Goal: Entertainment & Leisure: Consume media (video, audio)

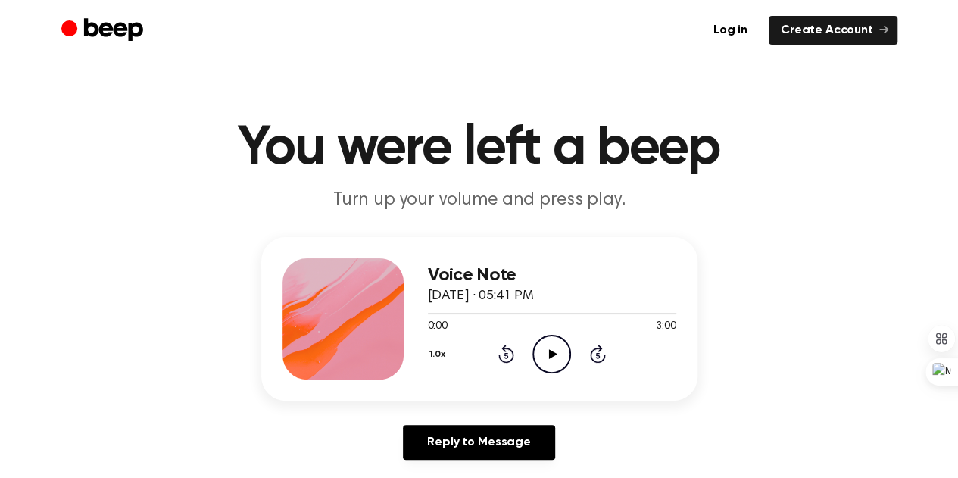
click at [551, 360] on icon "Play Audio" at bounding box center [551, 354] width 39 height 39
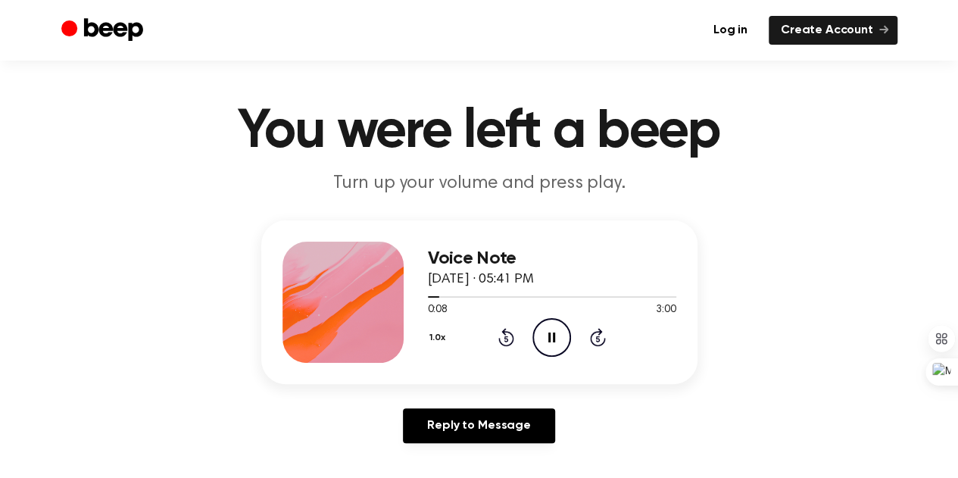
scroll to position [18, 0]
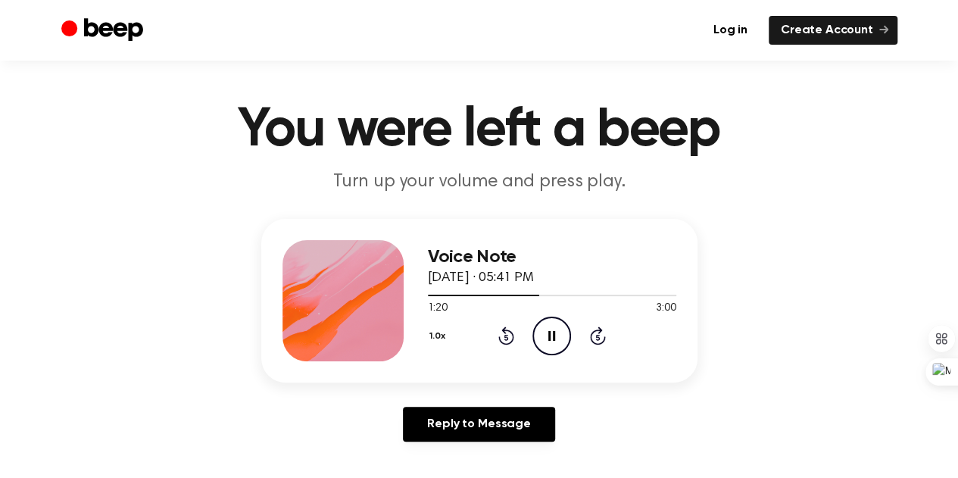
click at [560, 341] on icon "Pause Audio" at bounding box center [551, 336] width 39 height 39
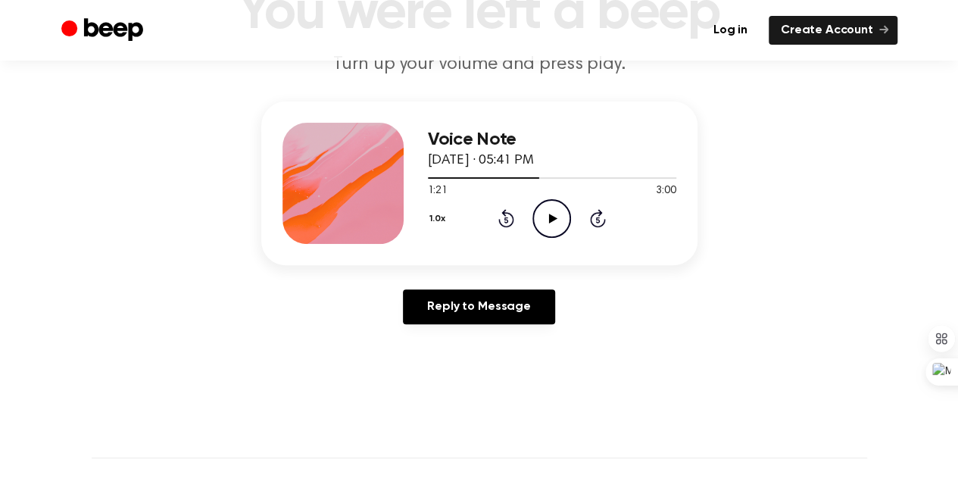
scroll to position [0, 0]
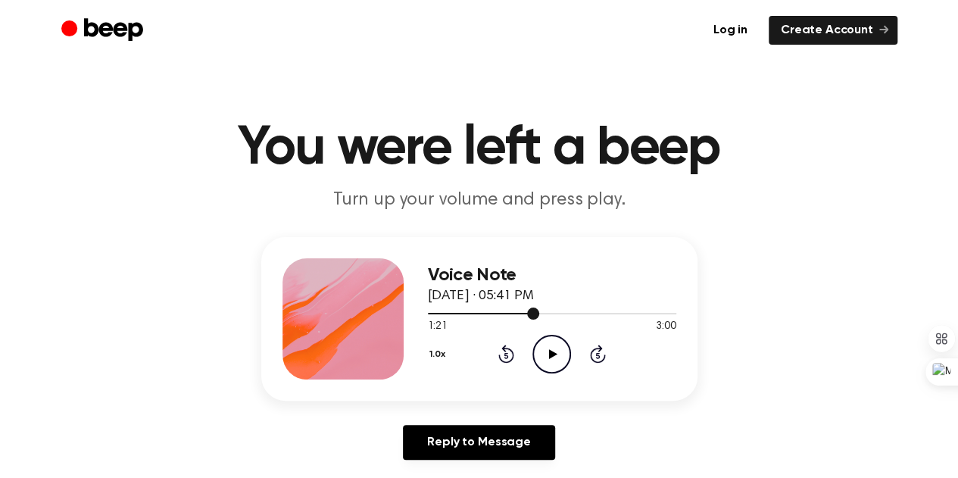
click at [429, 309] on div at bounding box center [552, 313] width 248 height 12
click at [550, 351] on icon at bounding box center [553, 354] width 8 height 10
click at [544, 348] on icon "Pause Audio" at bounding box center [551, 354] width 39 height 39
click at [435, 314] on div at bounding box center [552, 313] width 248 height 12
click at [509, 357] on icon "Rewind 5 seconds" at bounding box center [506, 354] width 17 height 20
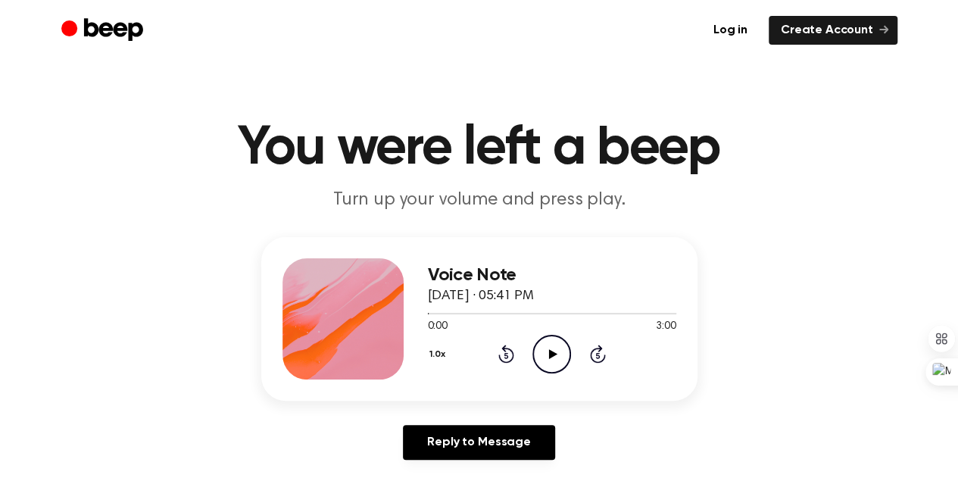
click at [553, 352] on icon at bounding box center [553, 354] width 8 height 10
click at [557, 355] on icon "Play Audio" at bounding box center [551, 354] width 39 height 39
